Goal: Understand process/instructions: Learn how to perform a task or action

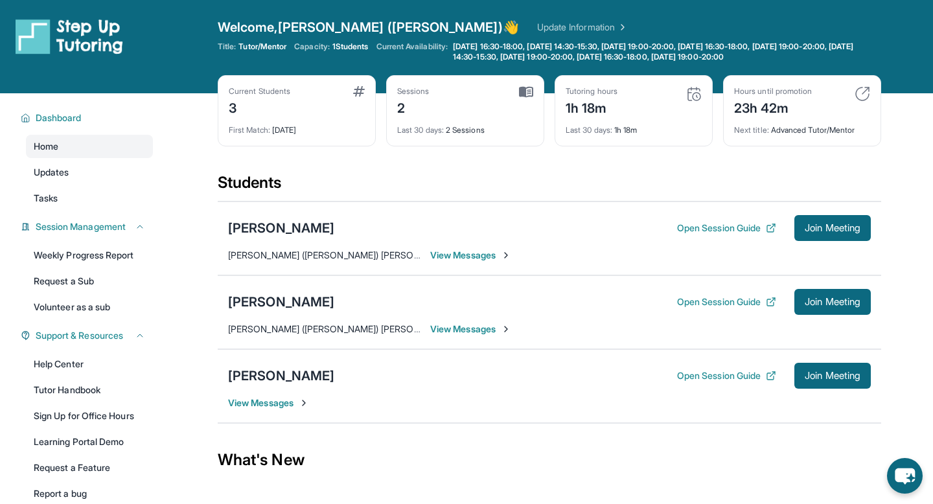
click at [398, 179] on div "Students" at bounding box center [549, 186] width 663 height 29
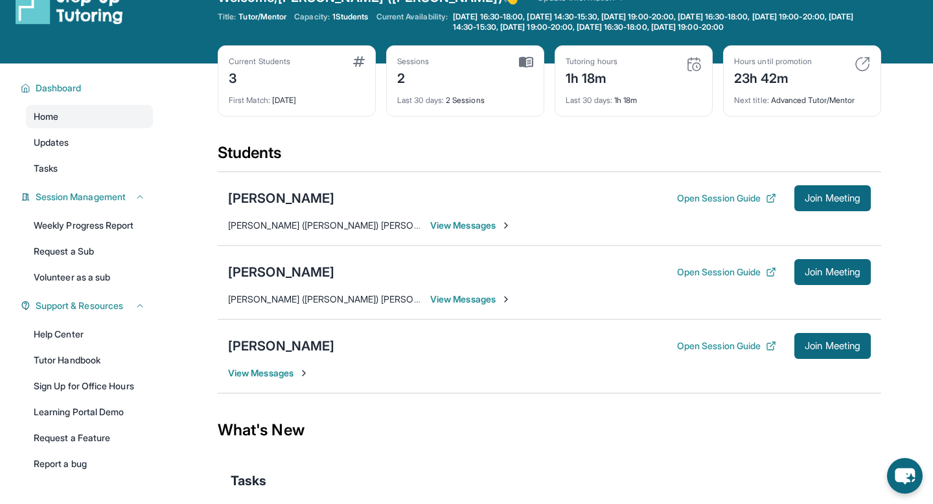
scroll to position [31, 0]
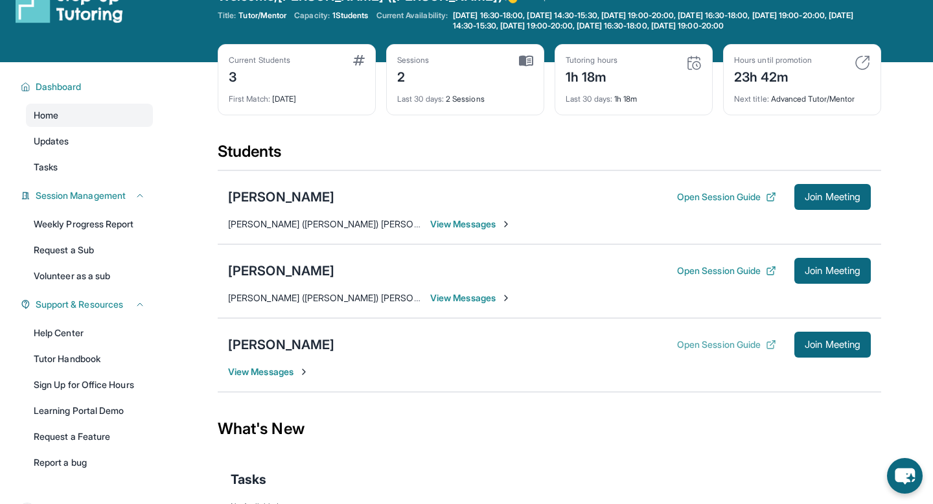
click at [458, 342] on button "Open Session Guide" at bounding box center [726, 344] width 99 height 13
click at [109, 354] on link "Tutor Handbook" at bounding box center [89, 358] width 127 height 23
click at [382, 149] on div "Students" at bounding box center [549, 155] width 663 height 29
click at [458, 297] on span "View Messages" at bounding box center [470, 298] width 81 height 13
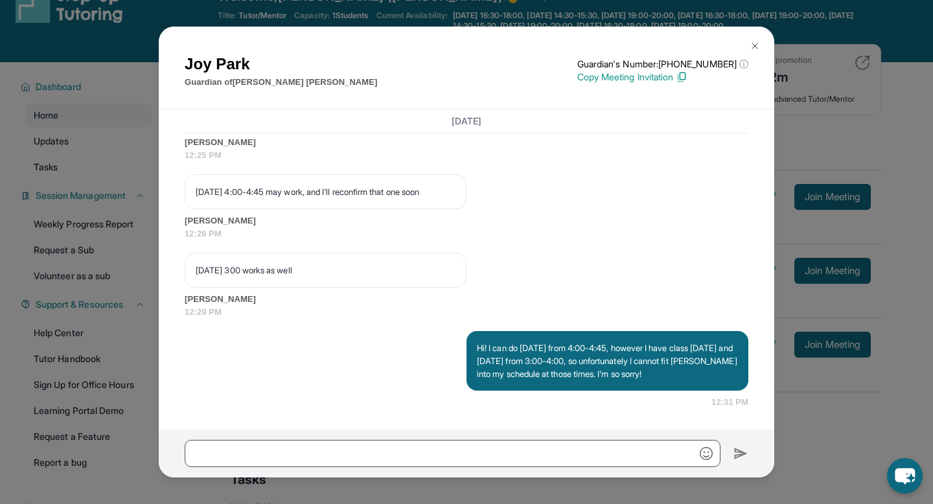
scroll to position [1587, 0]
click at [458, 47] on img at bounding box center [755, 46] width 10 height 10
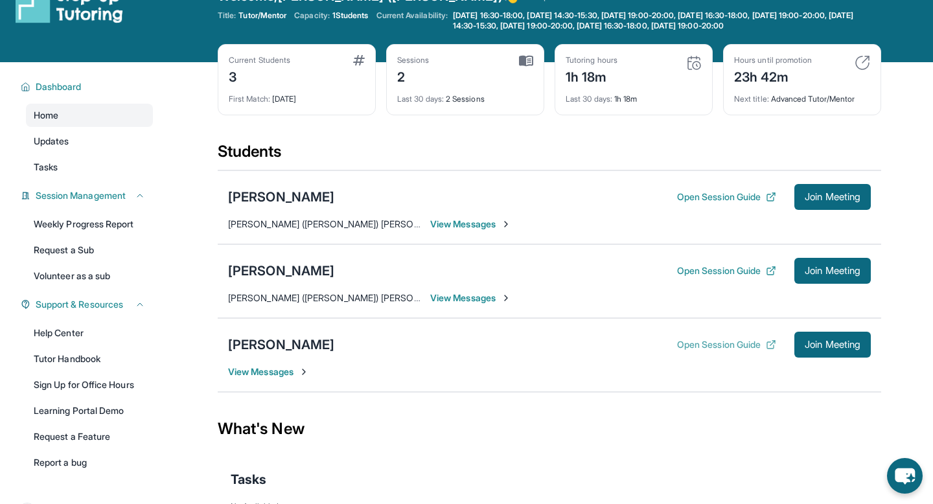
click at [458, 349] on button "Open Session Guide" at bounding box center [726, 344] width 99 height 13
click at [458, 351] on button "Join Meeting" at bounding box center [832, 345] width 76 height 26
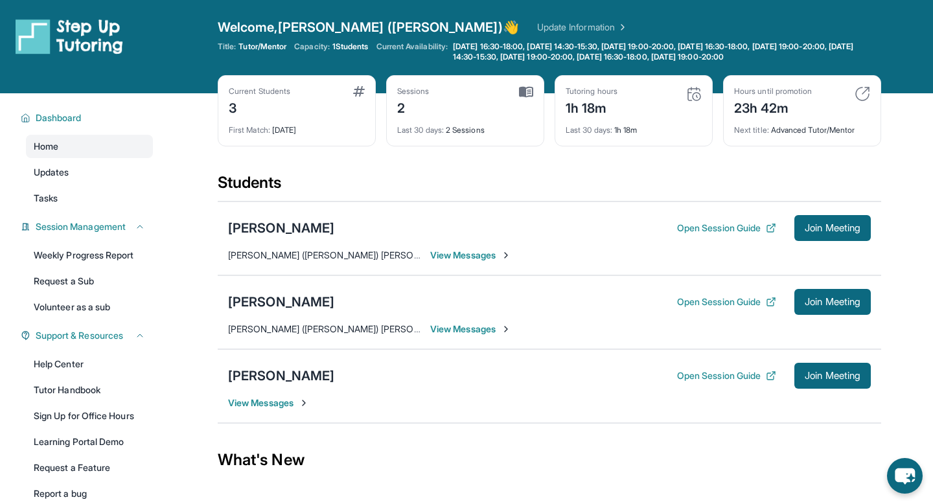
click at [537, 27] on link "Update Information" at bounding box center [582, 27] width 91 height 13
